Goal: Check status: Check status

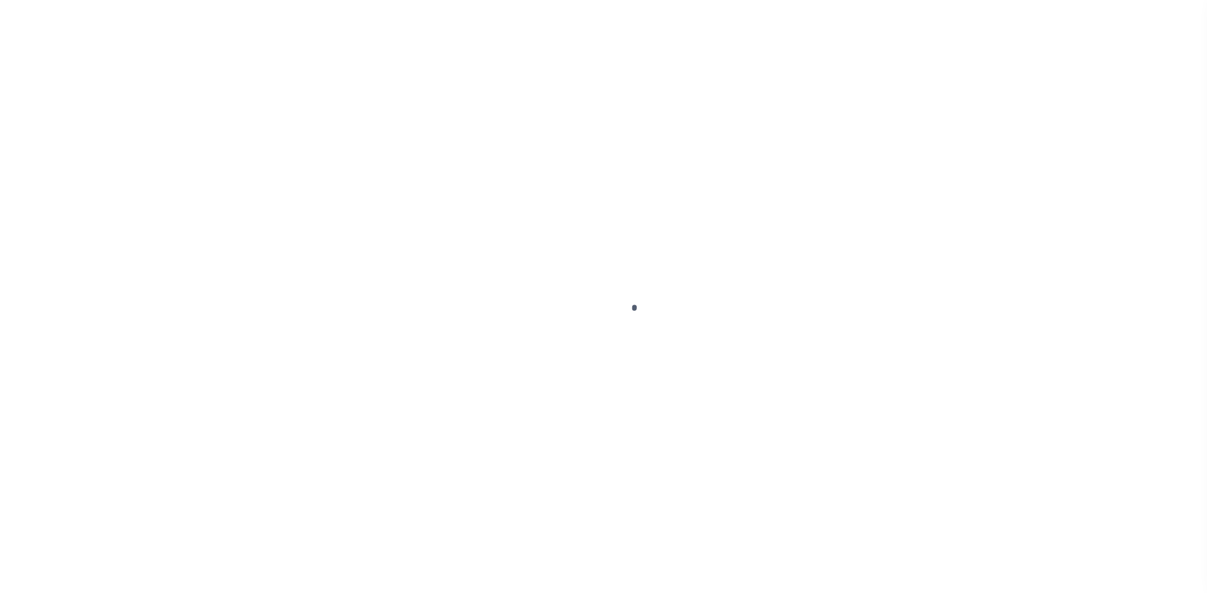
select select
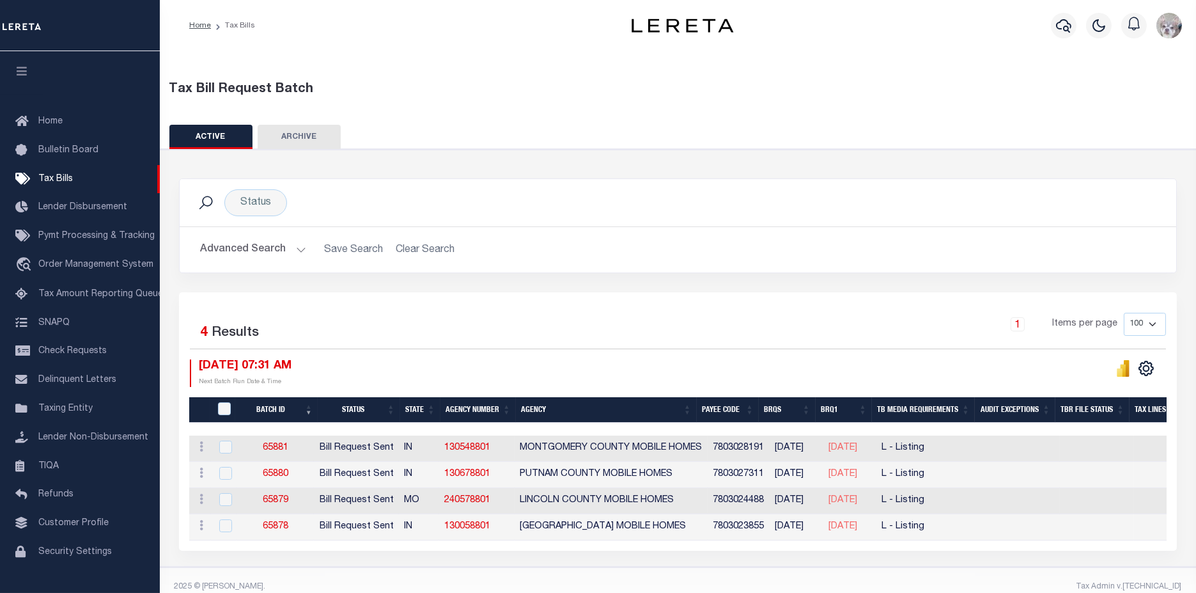
click at [250, 245] on button "Advanced Search" at bounding box center [253, 249] width 106 height 25
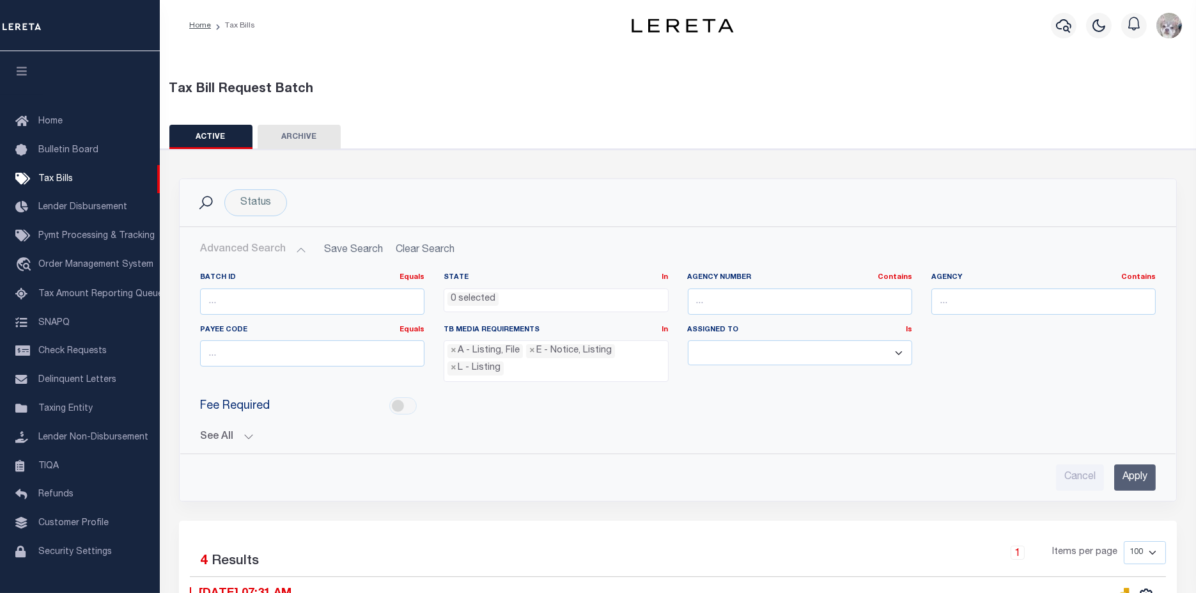
click at [221, 431] on button "See All" at bounding box center [678, 437] width 956 height 12
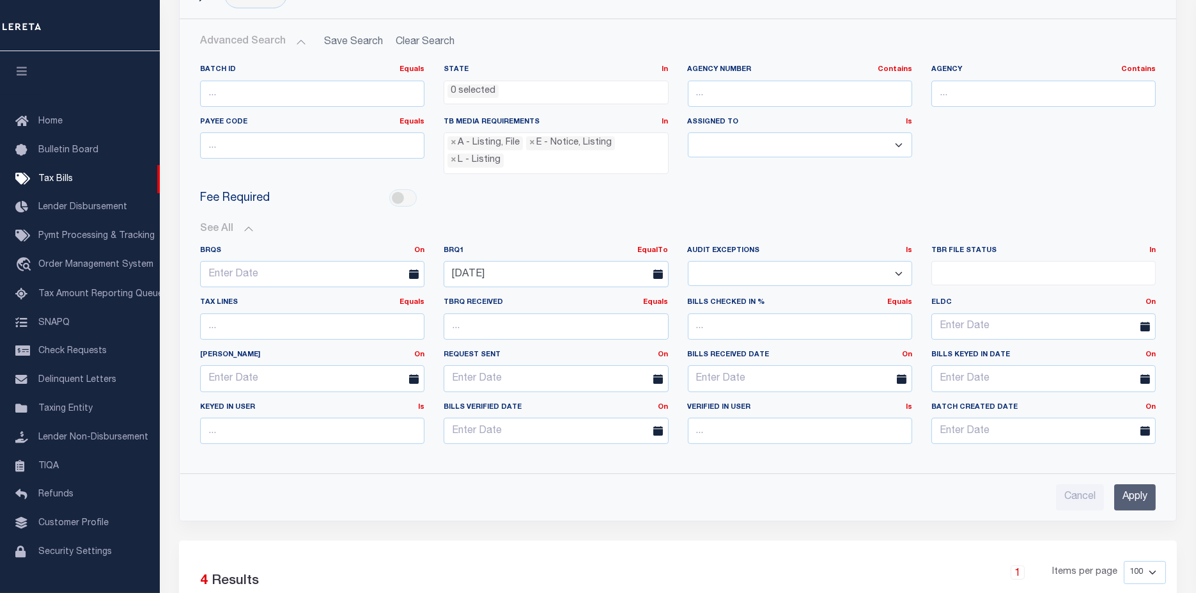
scroll to position [213, 0]
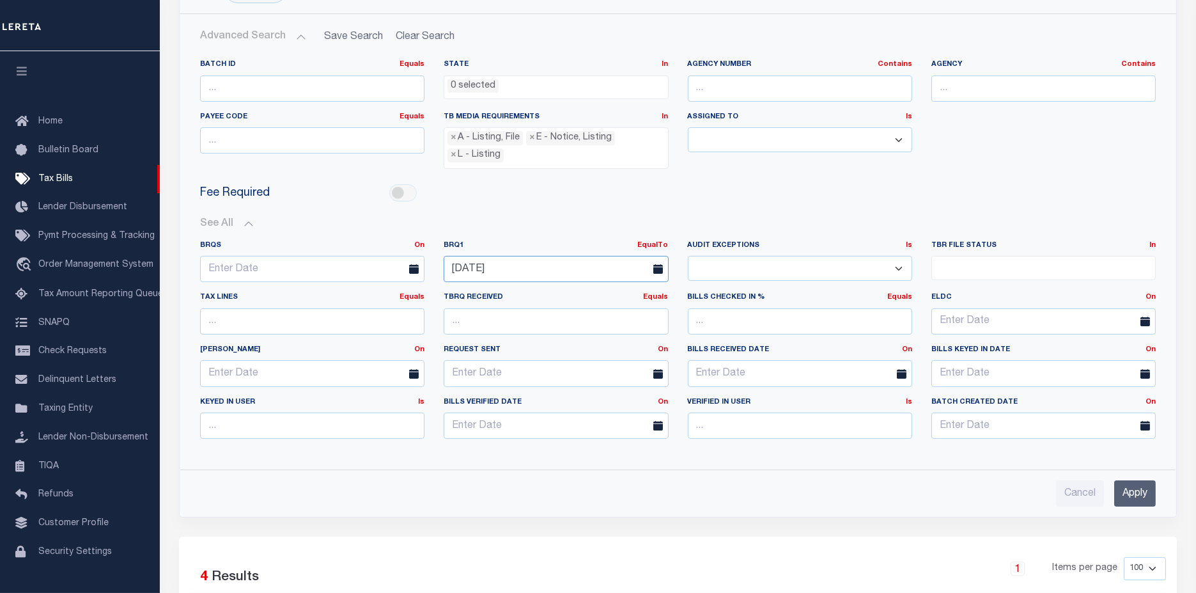
click at [537, 261] on input "[DATE]" at bounding box center [556, 269] width 224 height 26
click at [569, 341] on span "2" at bounding box center [570, 336] width 25 height 25
click at [1143, 491] on input "Apply" at bounding box center [1135, 493] width 42 height 26
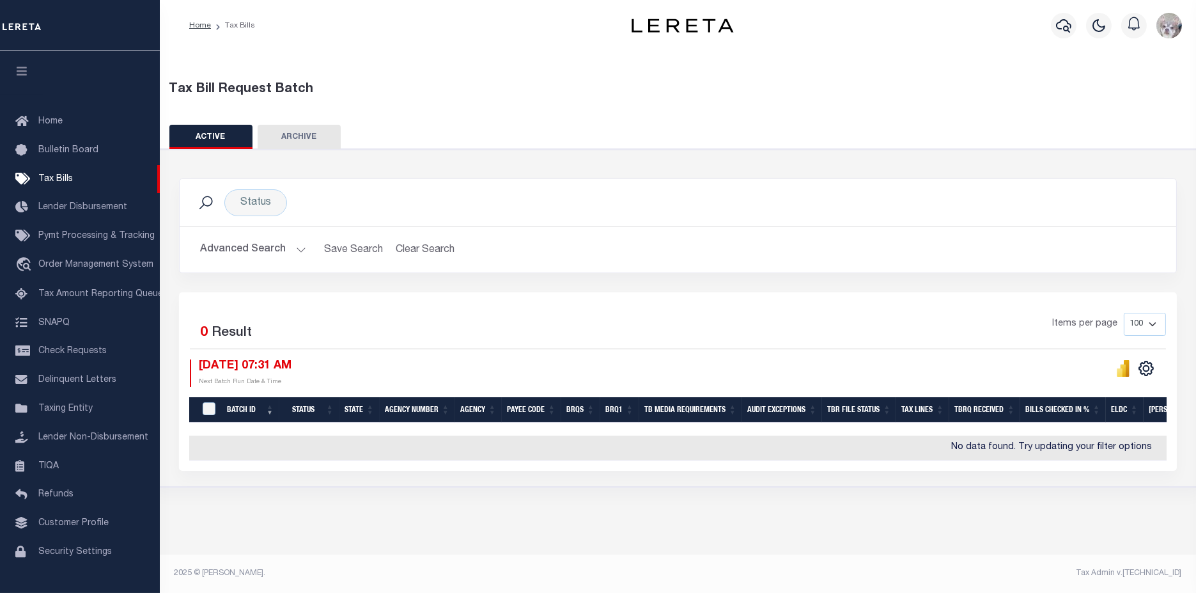
scroll to position [0, 0]
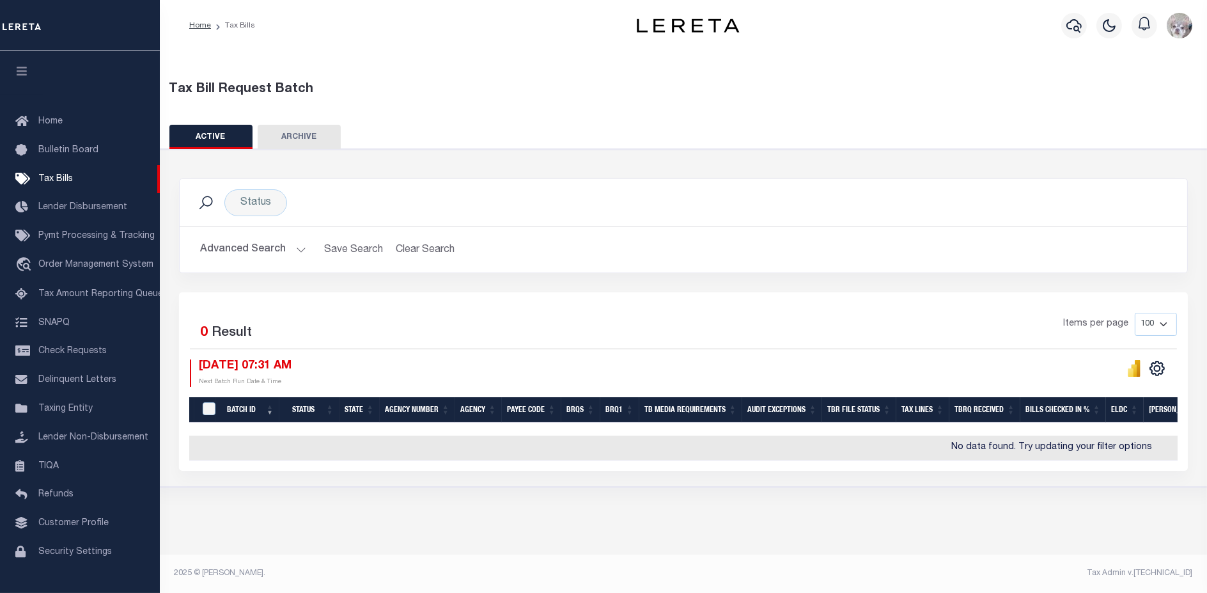
click at [241, 246] on button "Advanced Search" at bounding box center [253, 249] width 106 height 25
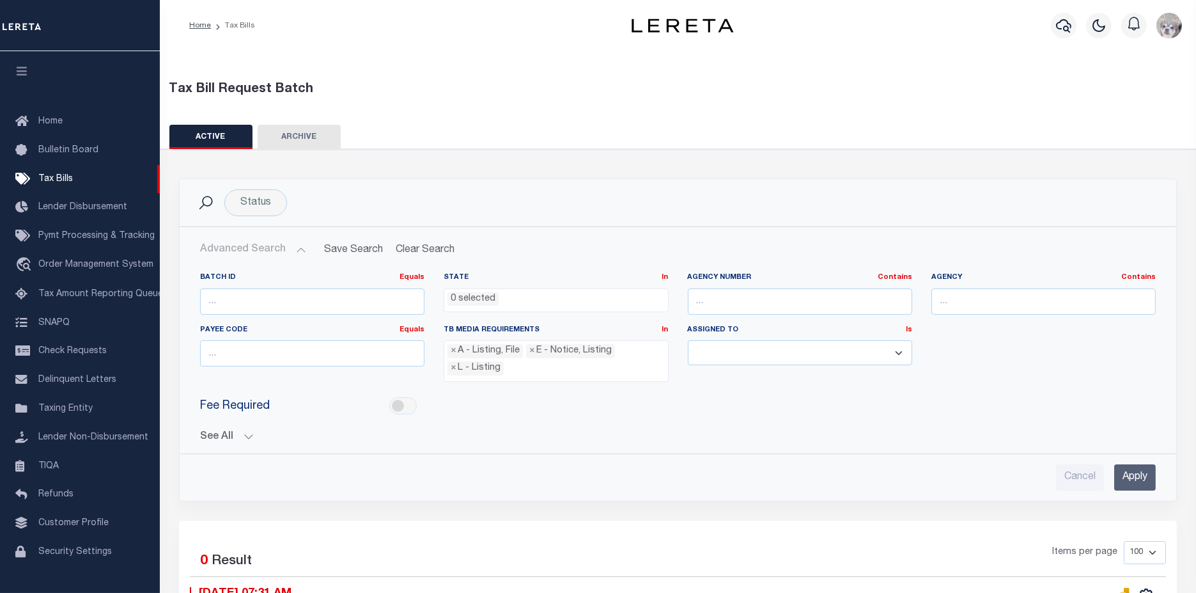
click at [214, 436] on button "See All" at bounding box center [678, 437] width 956 height 12
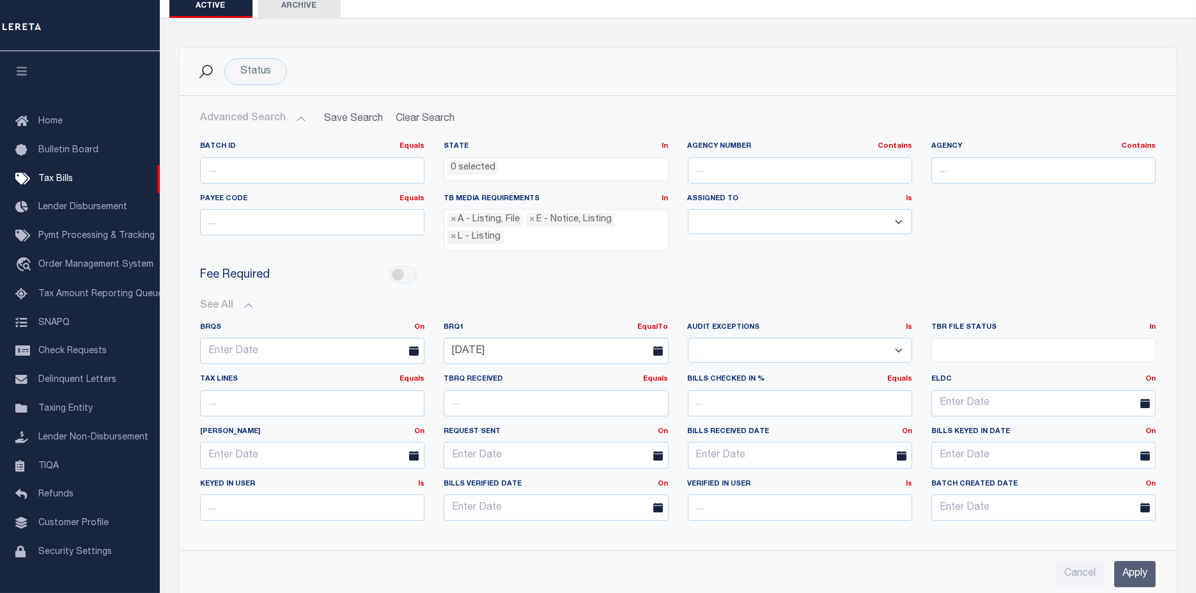
scroll to position [142, 0]
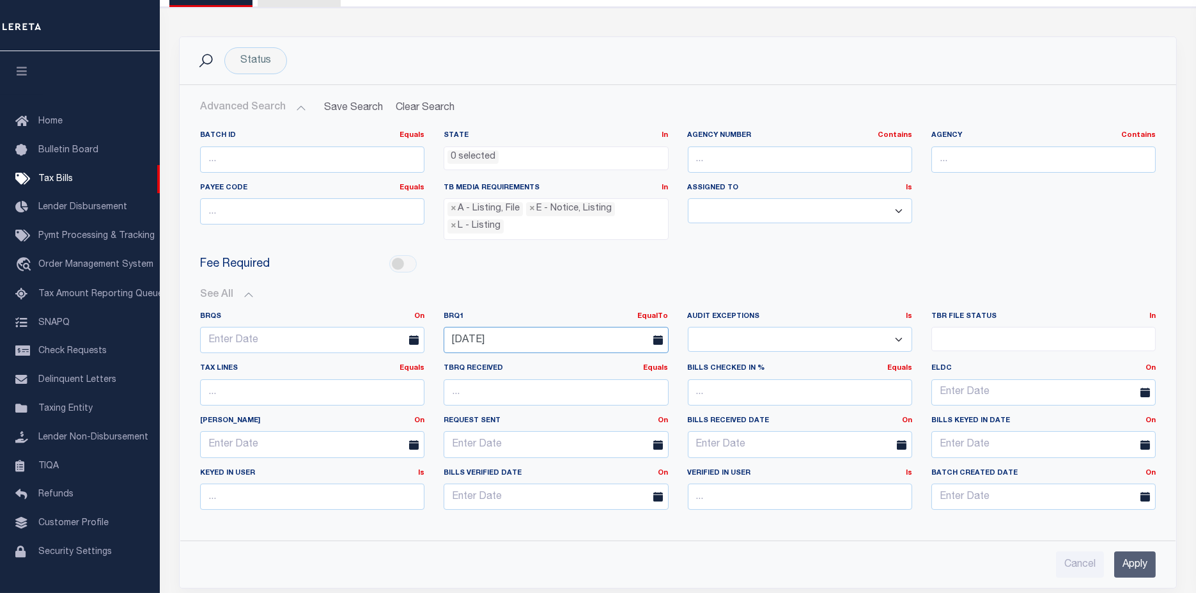
click at [592, 341] on input "[DATE]" at bounding box center [556, 340] width 224 height 26
click at [599, 488] on span "24" at bounding box center [598, 481] width 25 height 25
click at [1133, 561] on input "Apply" at bounding box center [1135, 564] width 42 height 26
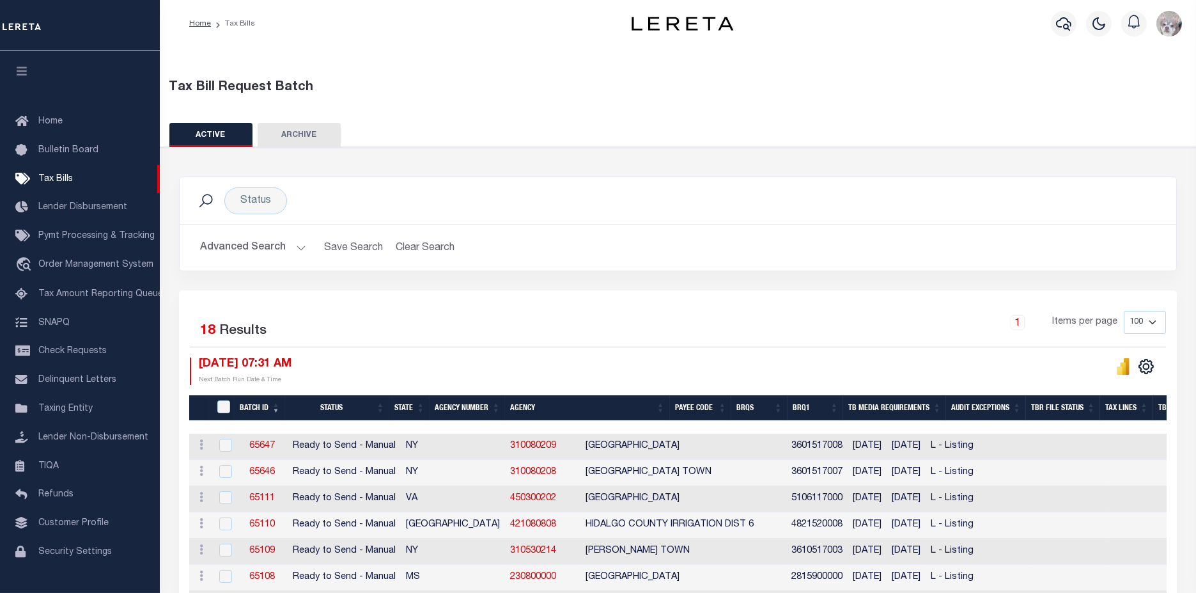
scroll to position [0, 0]
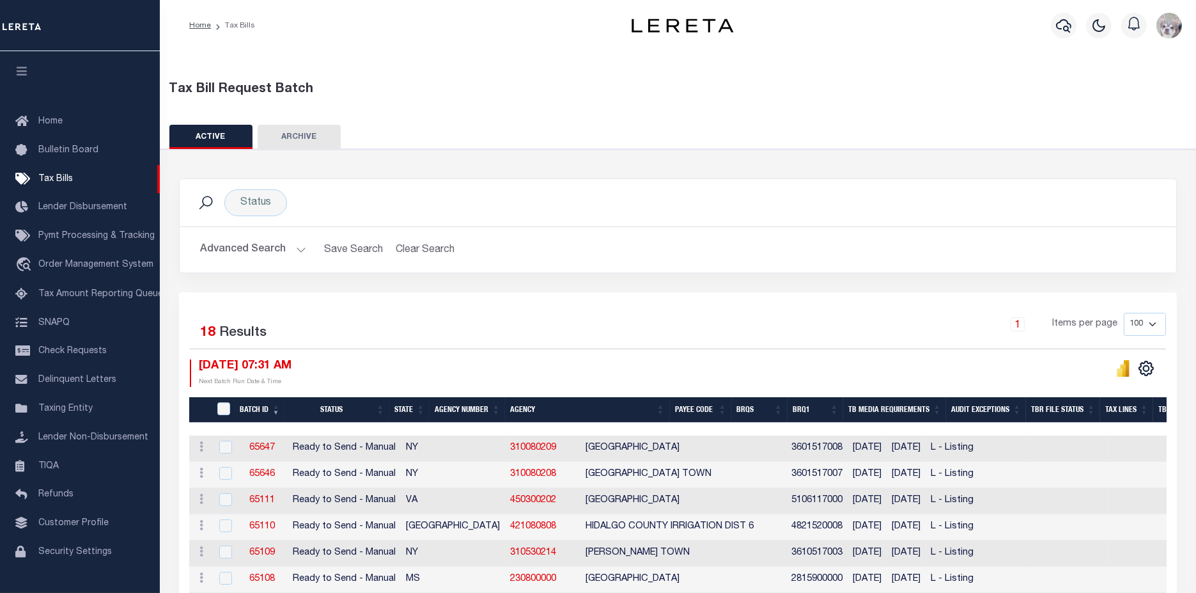
click at [248, 249] on button "Advanced Search" at bounding box center [253, 249] width 106 height 25
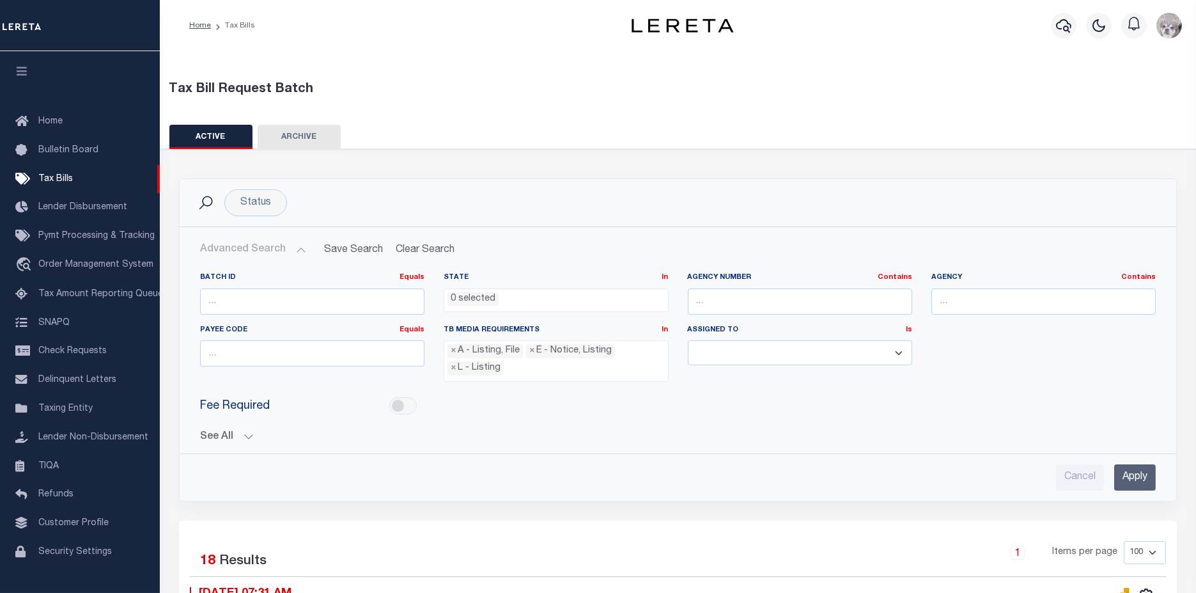
click at [220, 432] on button "See All" at bounding box center [678, 437] width 956 height 12
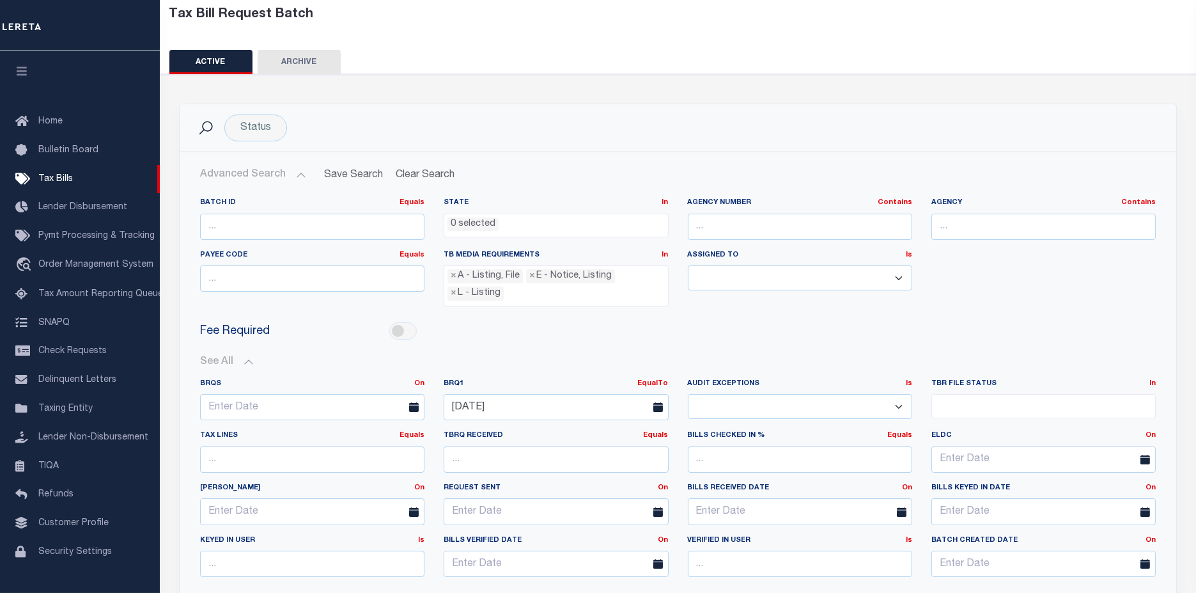
scroll to position [71, 0]
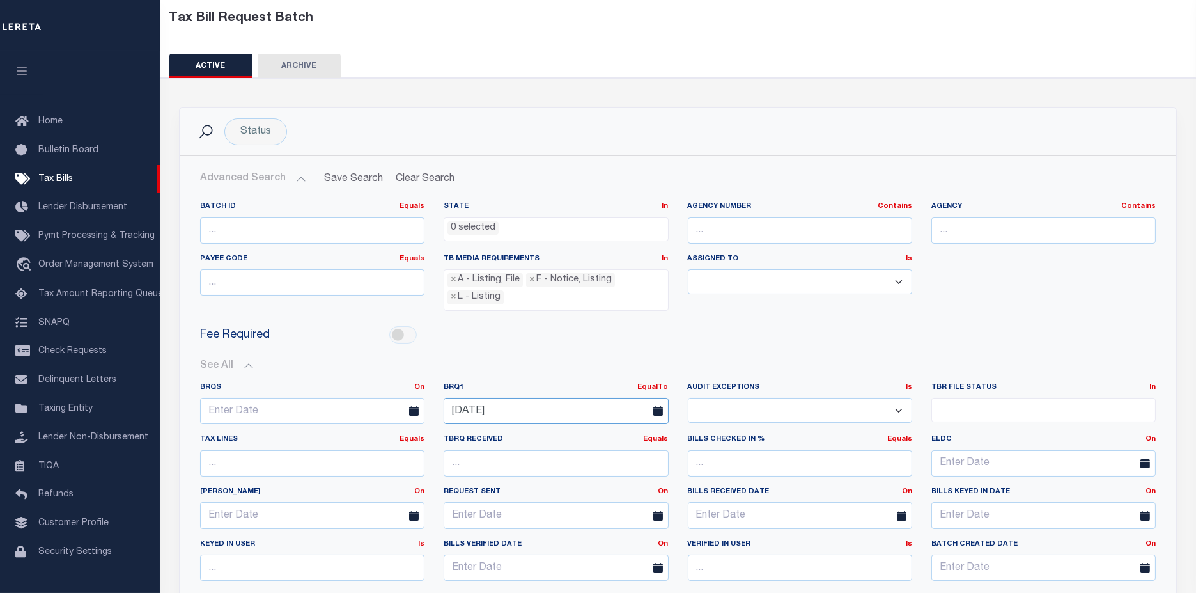
click at [540, 409] on input "[DATE]" at bounding box center [556, 411] width 224 height 26
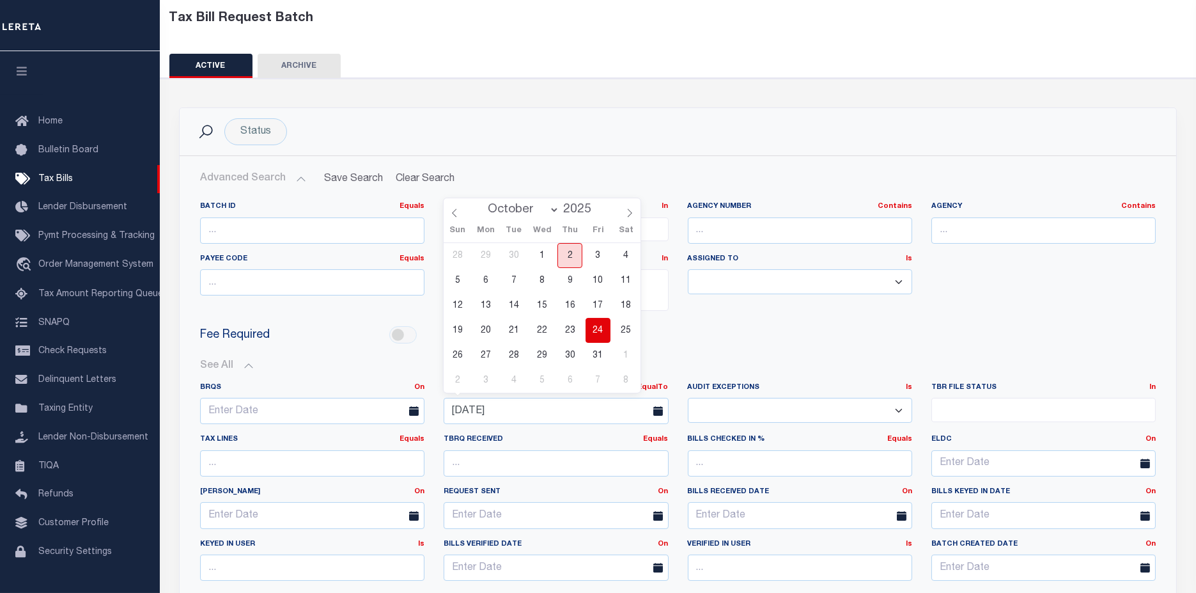
click at [570, 256] on span "2" at bounding box center [570, 255] width 25 height 25
type input "[DATE]"
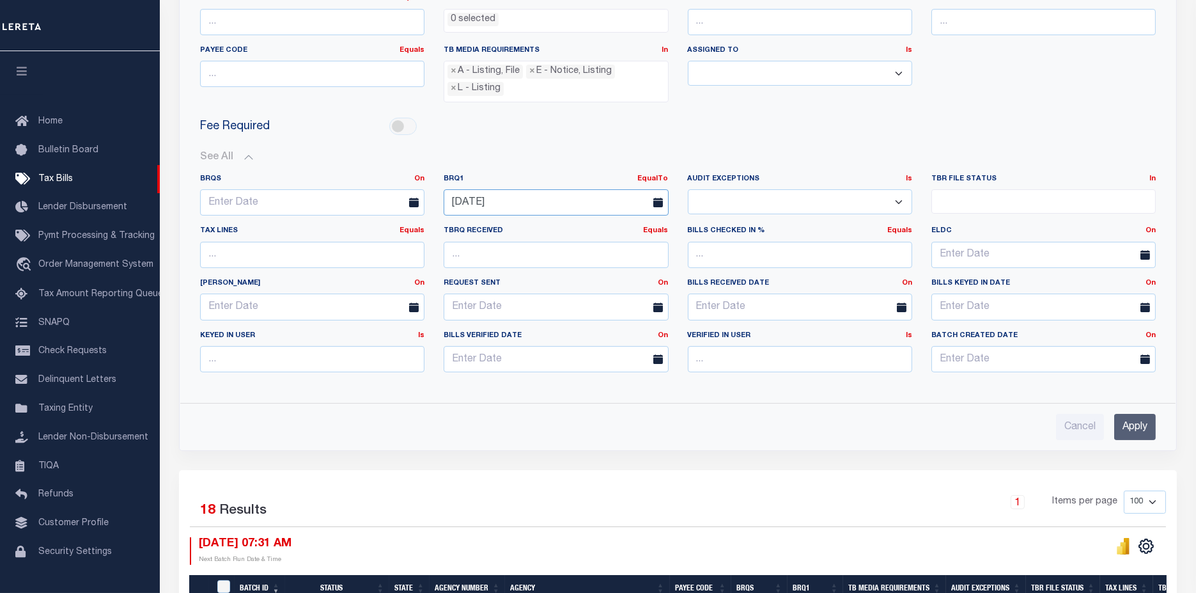
scroll to position [284, 0]
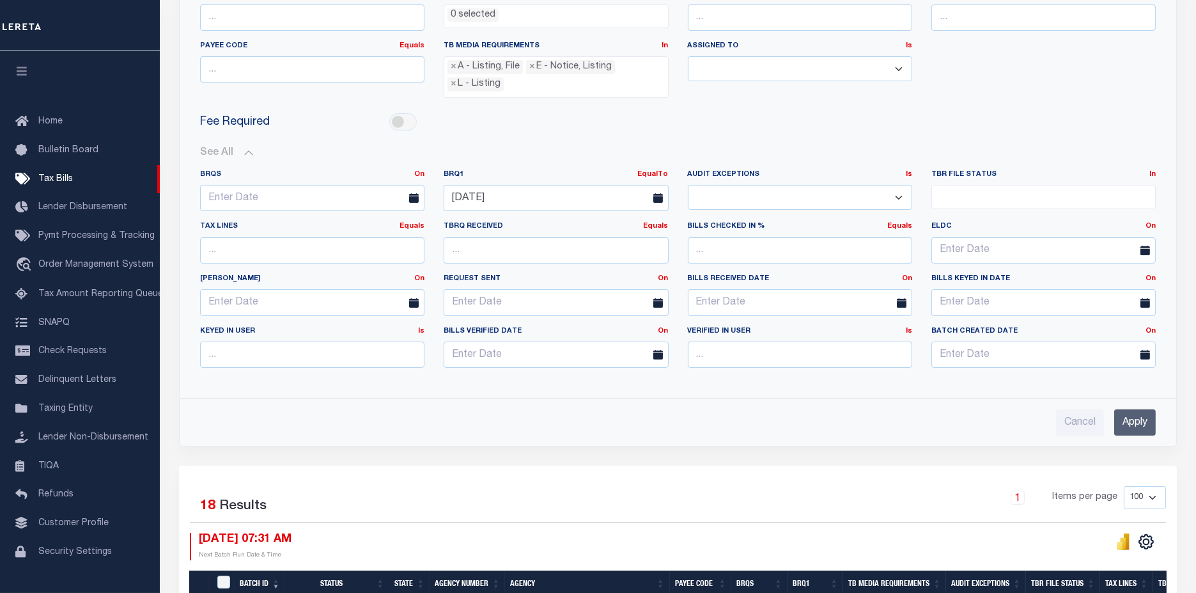
click at [1147, 416] on input "Apply" at bounding box center [1135, 422] width 42 height 26
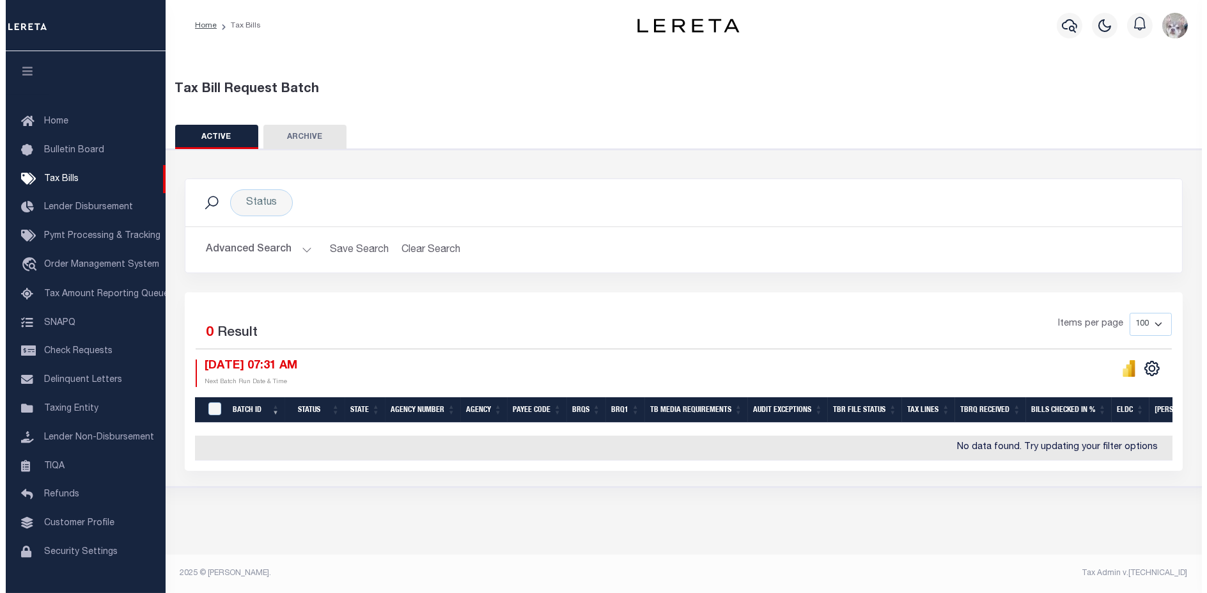
scroll to position [0, 0]
